Goal: Transaction & Acquisition: Purchase product/service

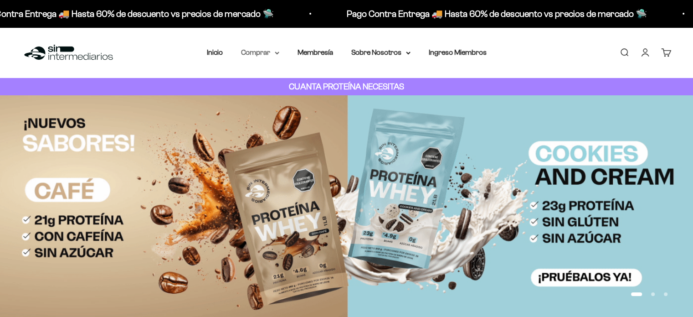
click at [266, 52] on summary "Comprar" at bounding box center [260, 52] width 38 height 12
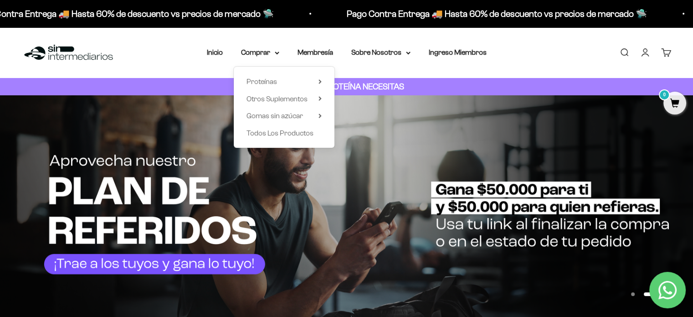
click at [322, 100] on div "Proteínas Ver Todos Whey Iso Vegan Shaker" at bounding box center [284, 107] width 101 height 81
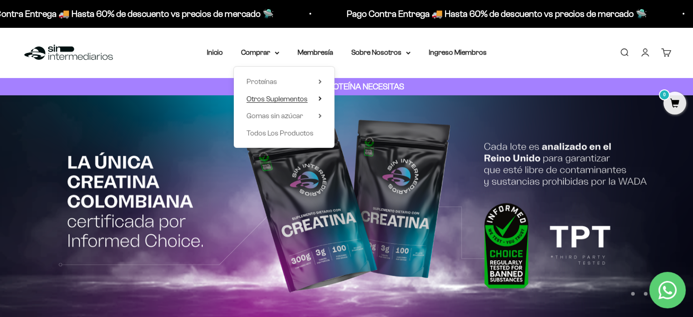
click at [320, 98] on icon at bounding box center [320, 99] width 2 height 4
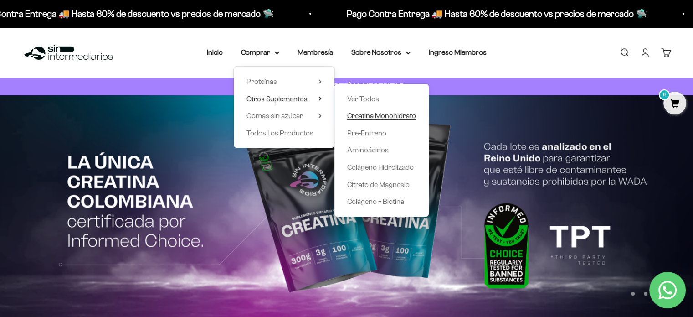
click at [354, 118] on span "Creatina Monohidrato" at bounding box center [381, 116] width 69 height 8
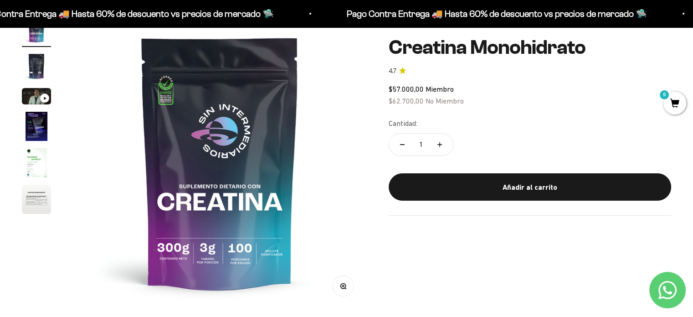
scroll to position [104, 0]
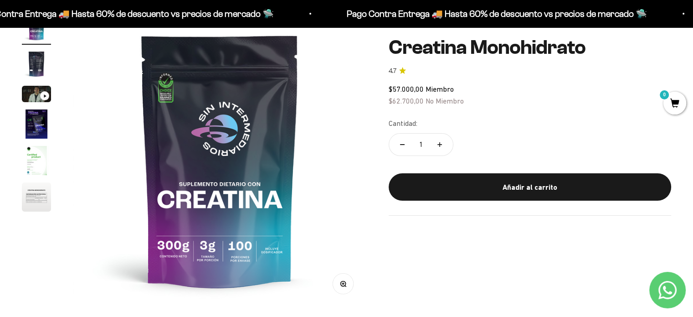
click at [46, 190] on img "Ir al artículo 6" at bounding box center [36, 196] width 29 height 29
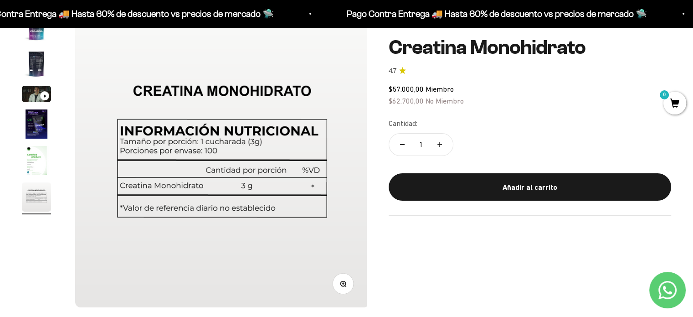
scroll to position [0, 1525]
